Goal: Entertainment & Leisure: Browse casually

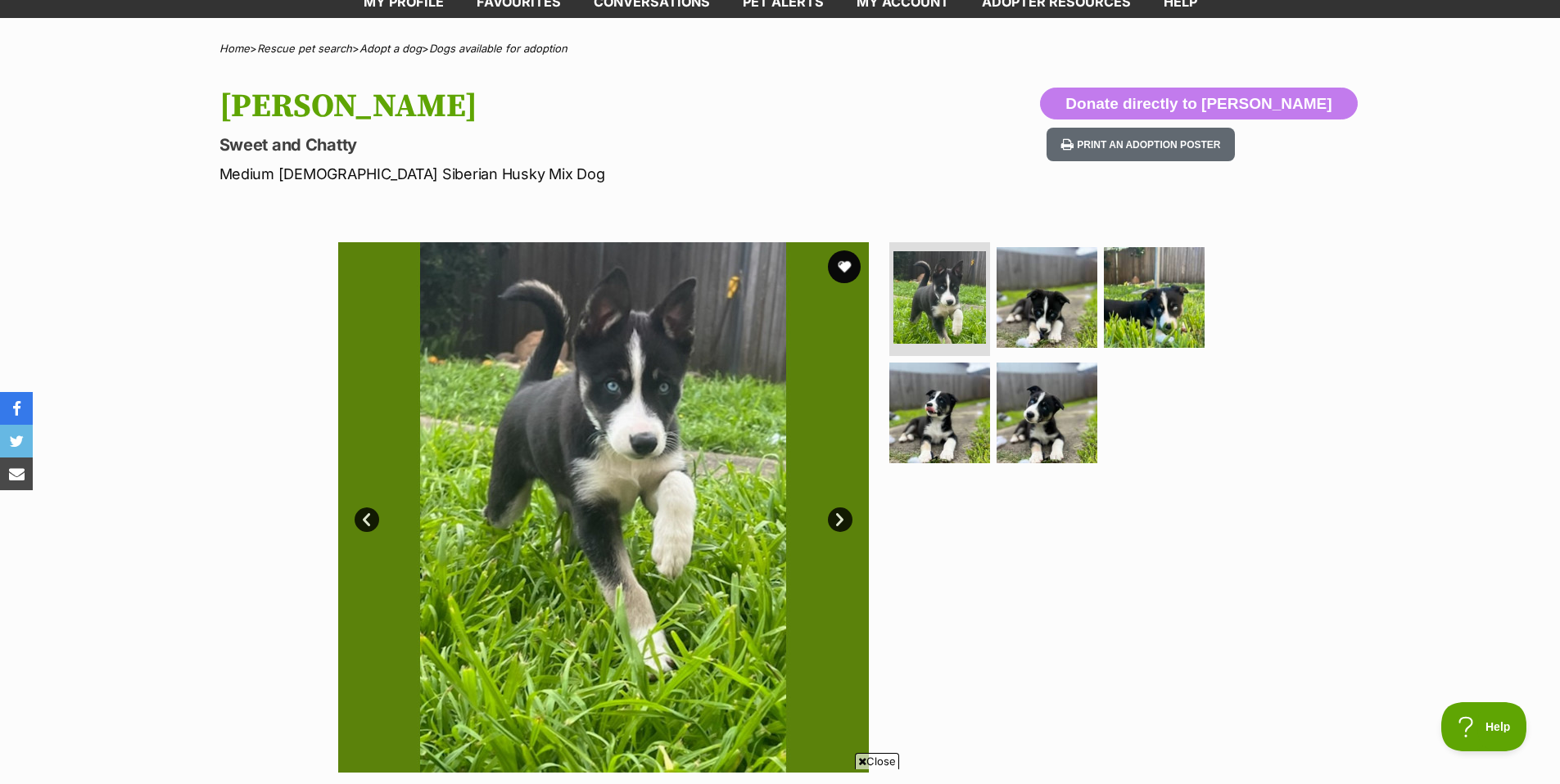
click at [840, 512] on link "Next" at bounding box center [840, 520] width 24 height 24
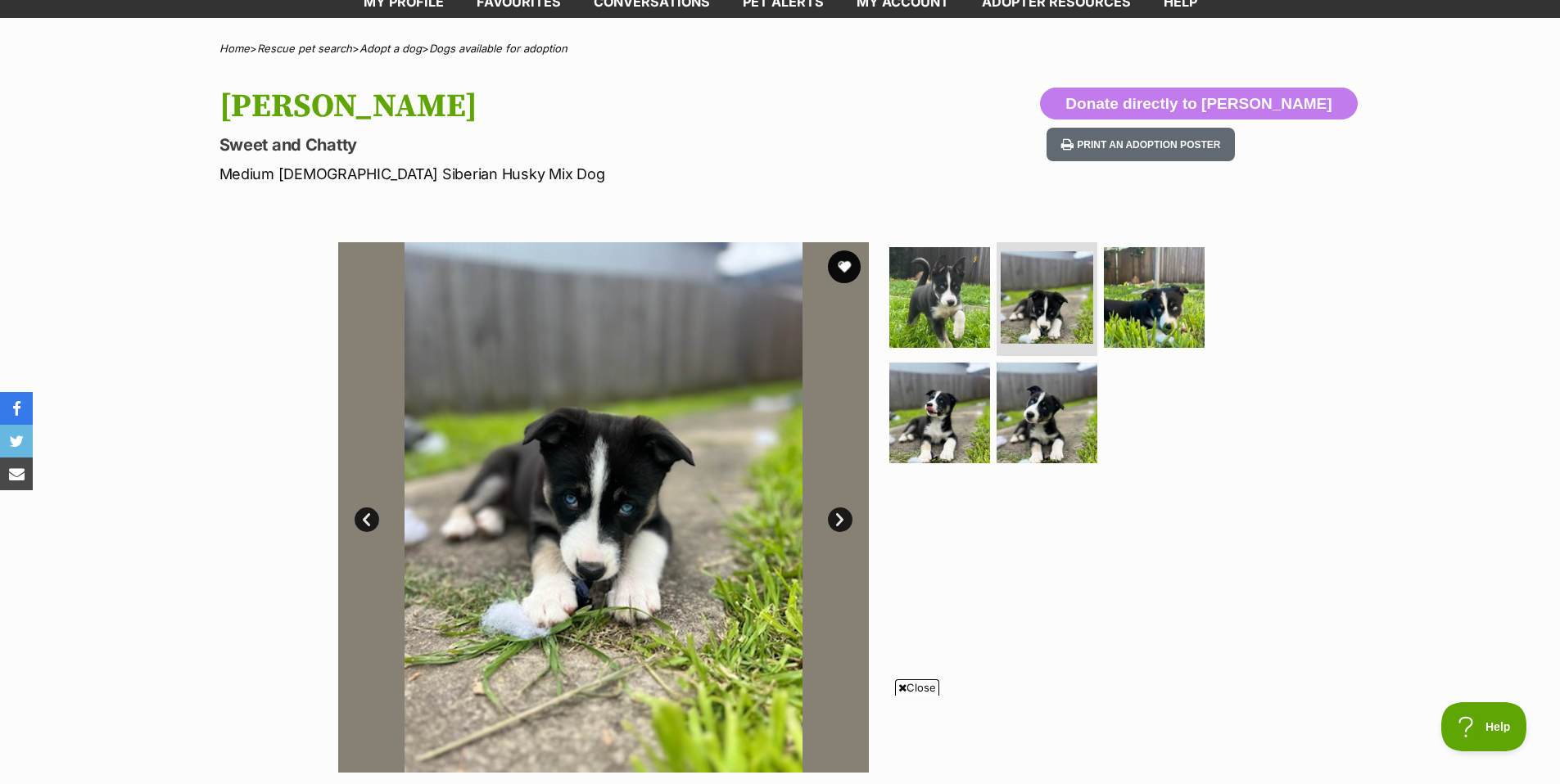
click at [840, 512] on link "Next" at bounding box center [840, 520] width 24 height 24
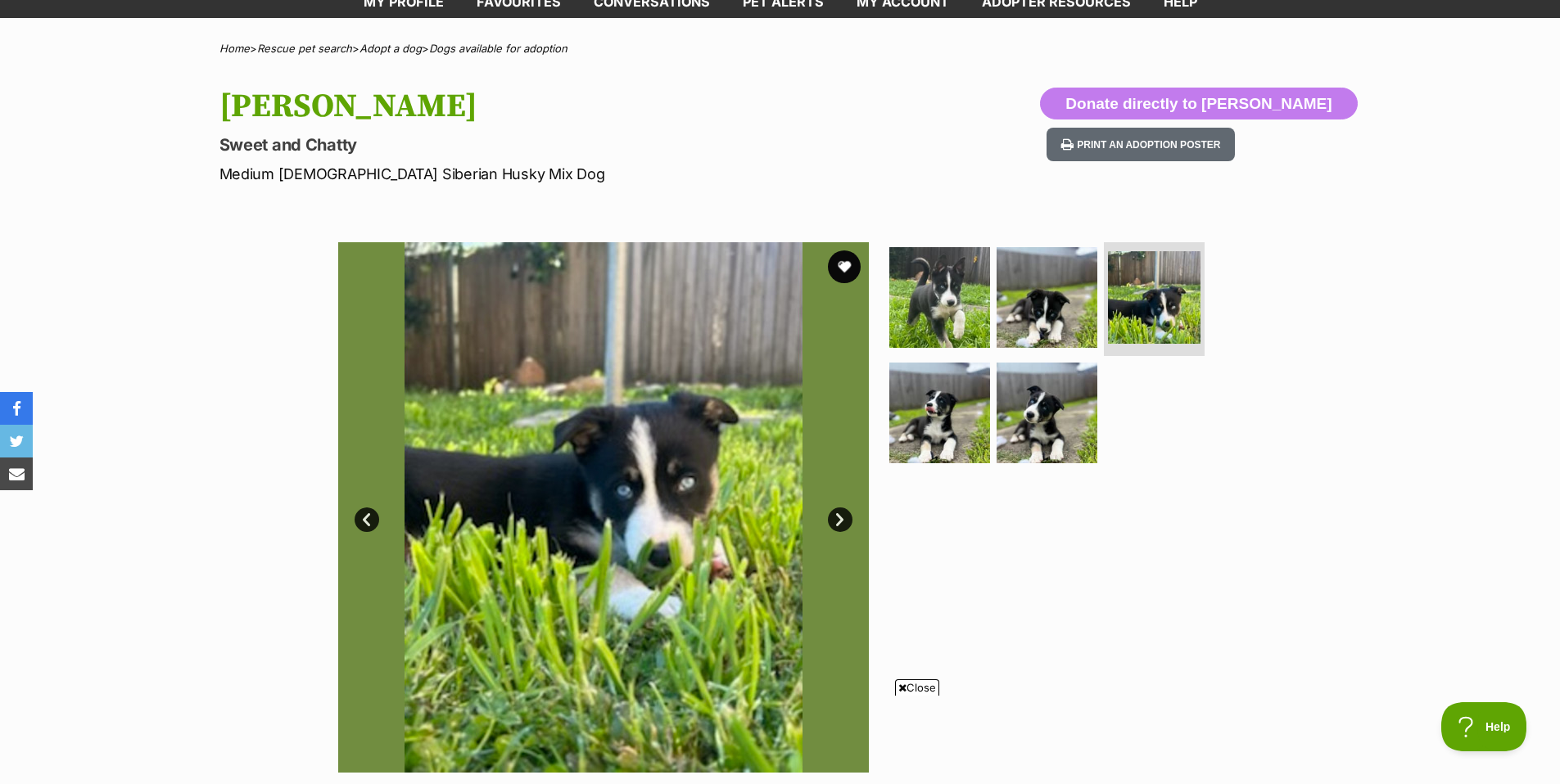
click at [840, 512] on link "Next" at bounding box center [840, 520] width 24 height 24
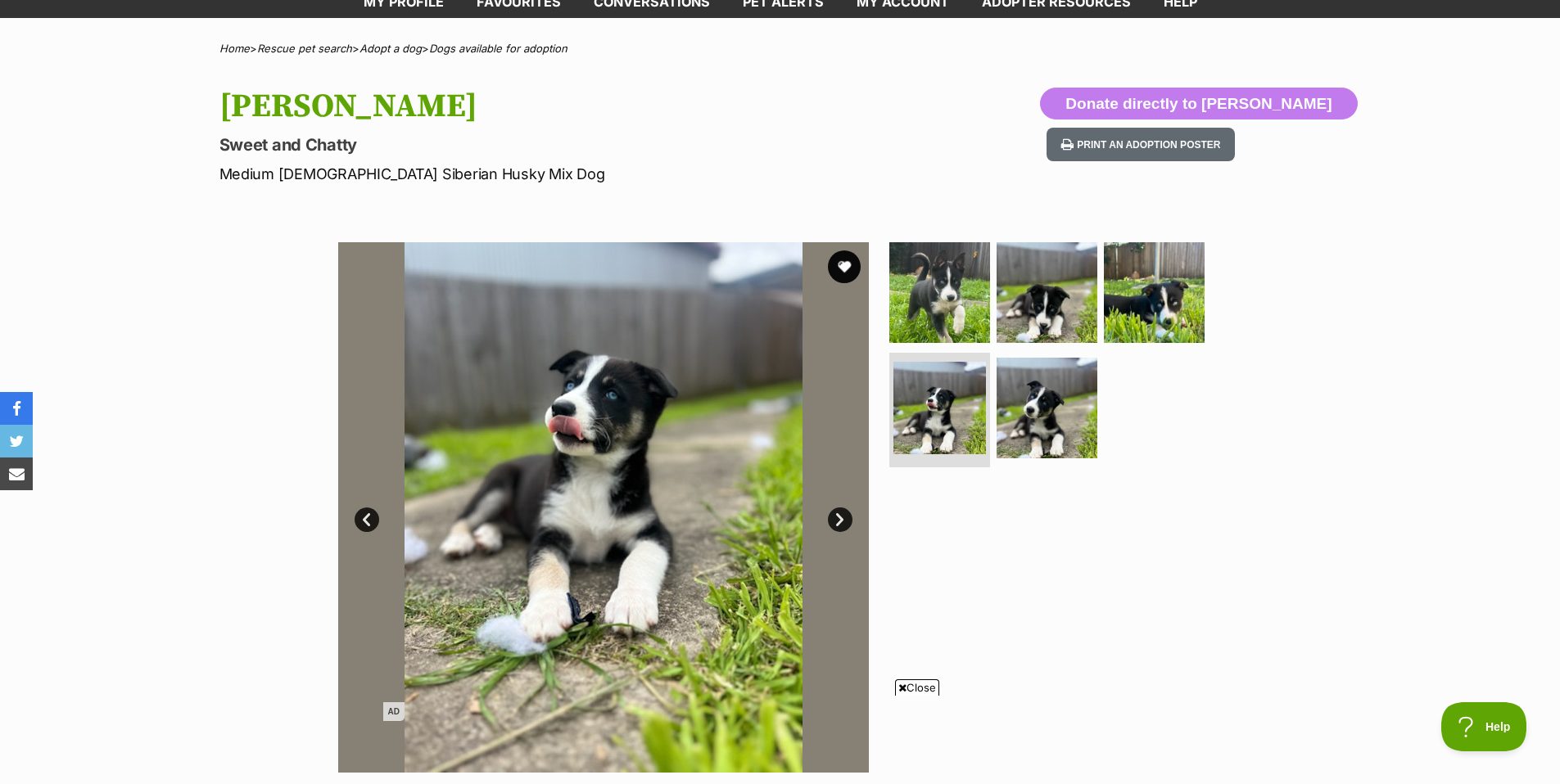
click at [840, 512] on link "Next" at bounding box center [840, 520] width 24 height 24
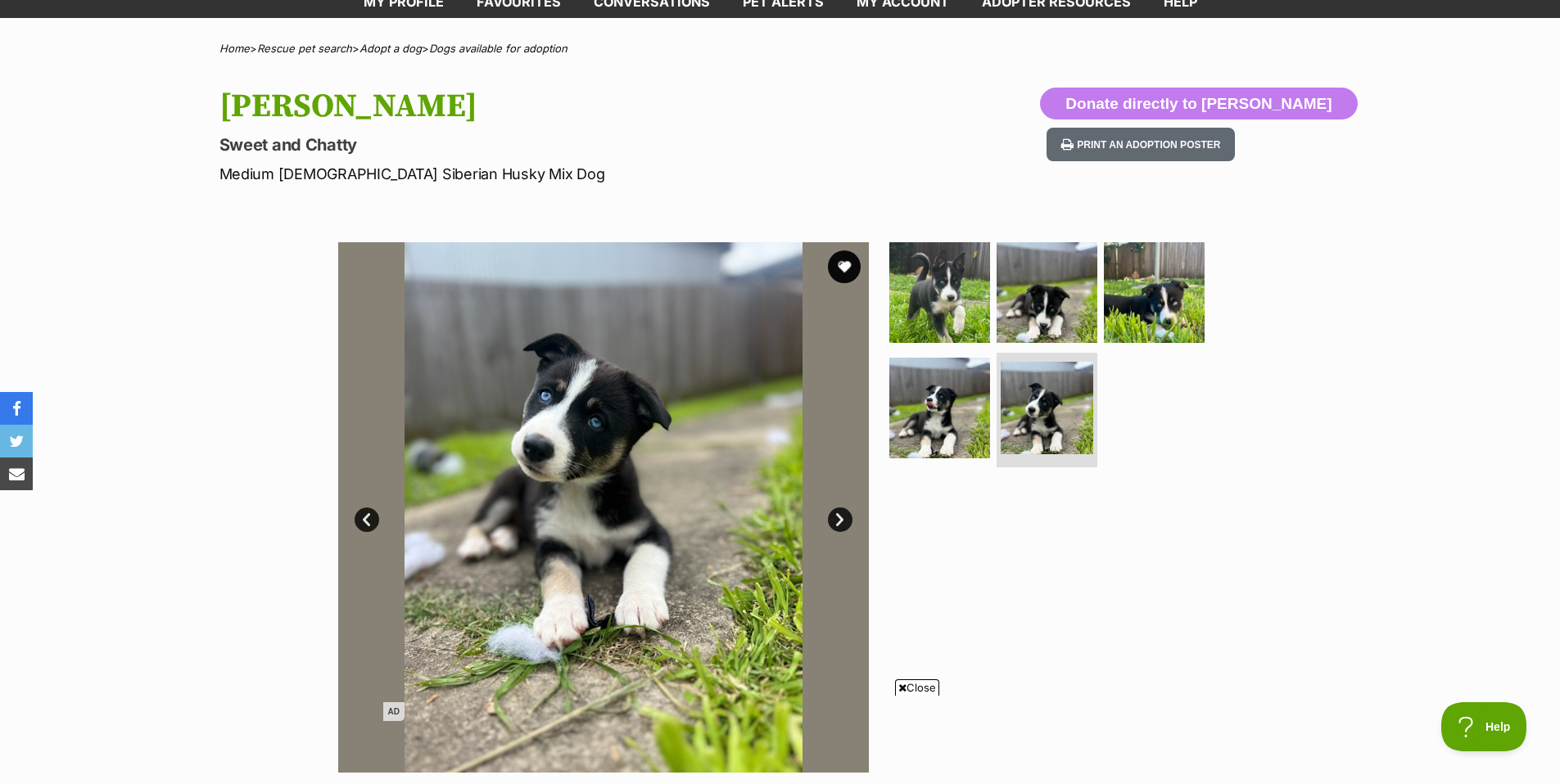
click at [840, 512] on link "Next" at bounding box center [840, 520] width 24 height 24
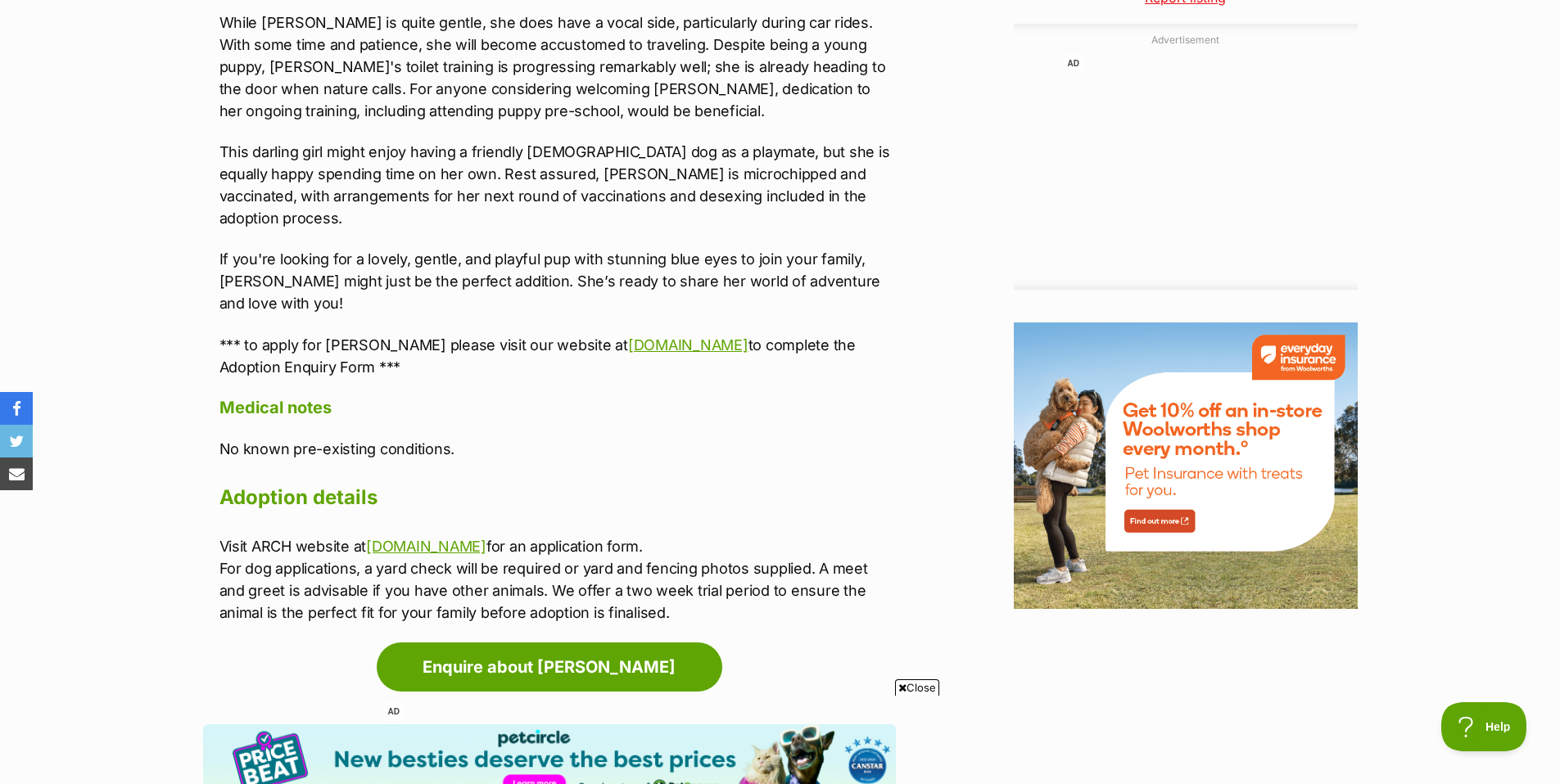
scroll to position [1866, 0]
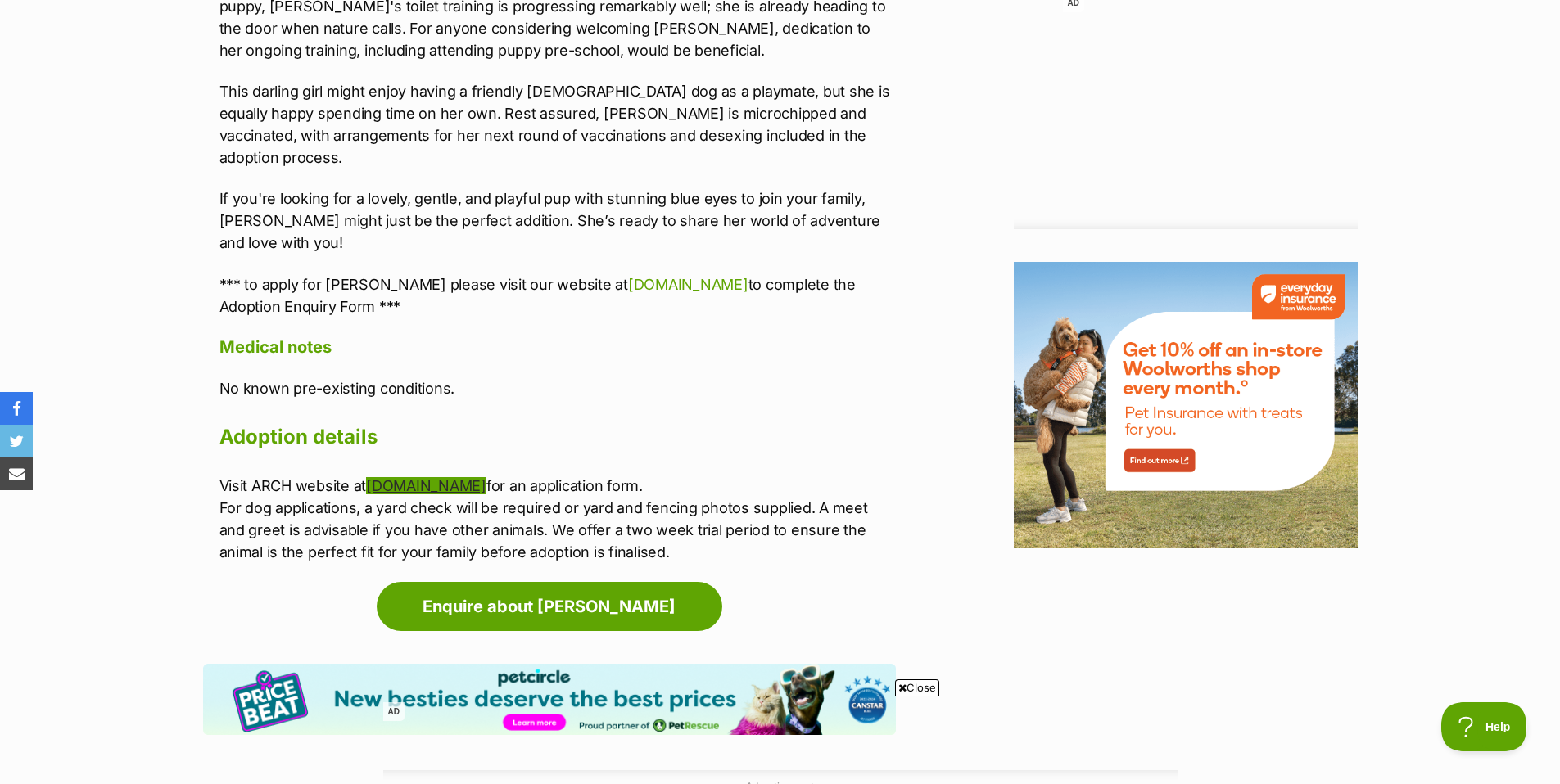
click at [427, 477] on link "[DOMAIN_NAME]" at bounding box center [426, 486] width 120 height 17
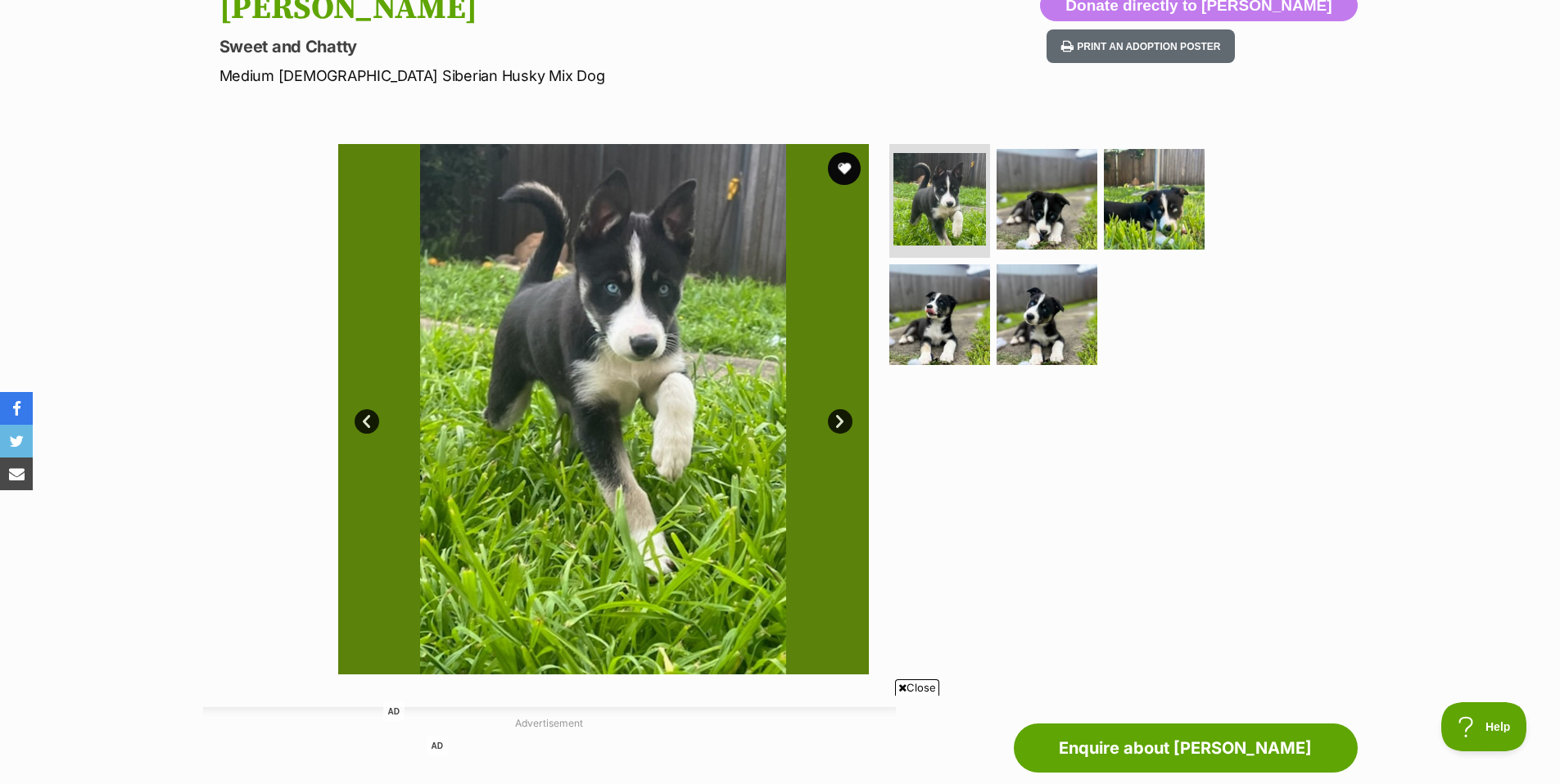
scroll to position [0, 0]
